Goal: Find specific page/section: Find specific page/section

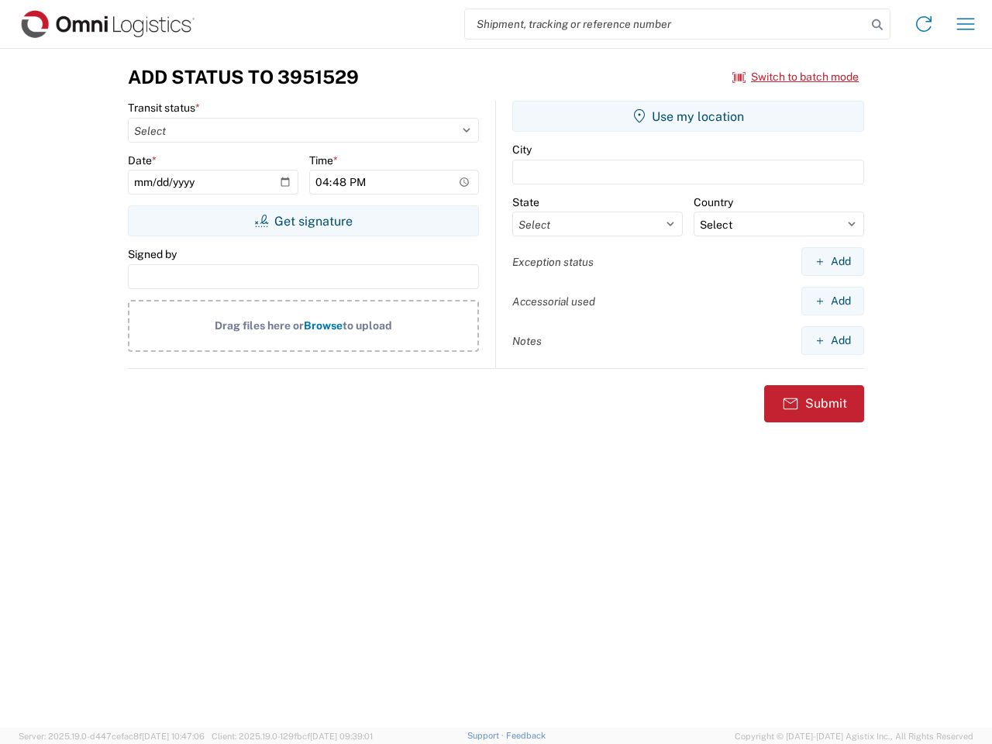
click at [665, 24] on input "search" at bounding box center [665, 23] width 401 height 29
click at [877, 25] on icon at bounding box center [877, 25] width 22 height 22
click at [923, 24] on icon at bounding box center [923, 24] width 25 height 25
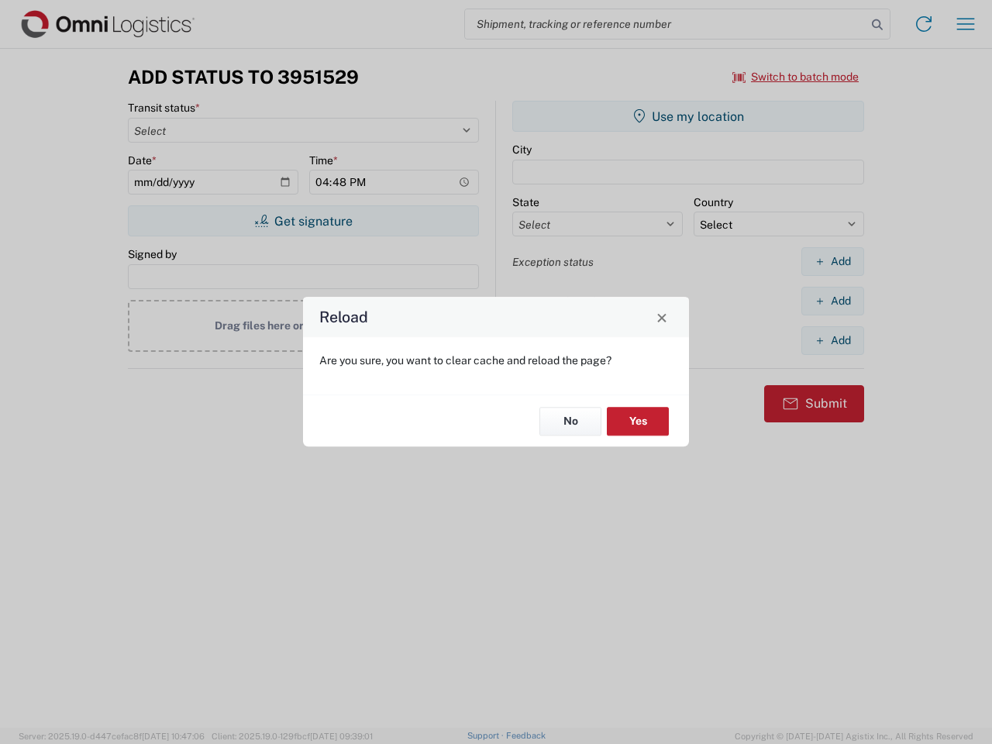
click at [796, 77] on div "Reload Are you sure, you want to clear cache and reload the page? No Yes" at bounding box center [496, 372] width 992 height 744
click at [303, 221] on div "Reload Are you sure, you want to clear cache and reload the page? No Yes" at bounding box center [496, 372] width 992 height 744
click at [688, 116] on div "Reload Are you sure, you want to clear cache and reload the page? No Yes" at bounding box center [496, 372] width 992 height 744
click at [832, 261] on div "Reload Are you sure, you want to clear cache and reload the page? No Yes" at bounding box center [496, 372] width 992 height 744
click at [832, 301] on div "Reload Are you sure, you want to clear cache and reload the page? No Yes" at bounding box center [496, 372] width 992 height 744
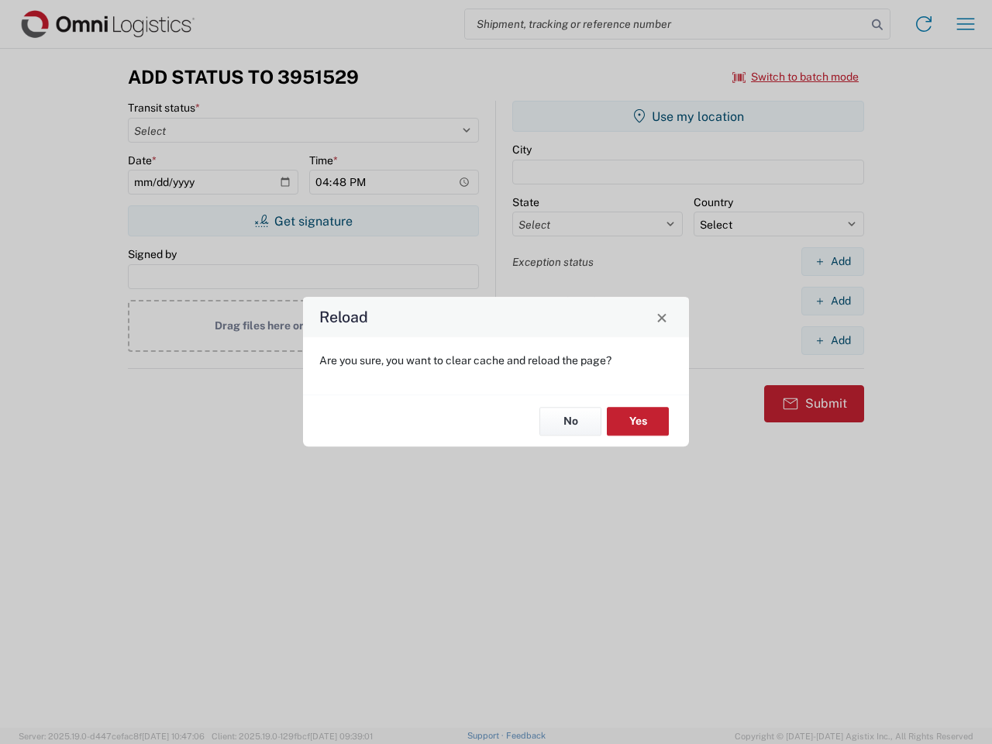
click at [832, 340] on div "Reload Are you sure, you want to clear cache and reload the page? No Yes" at bounding box center [496, 372] width 992 height 744
